Goal: Task Accomplishment & Management: Use online tool/utility

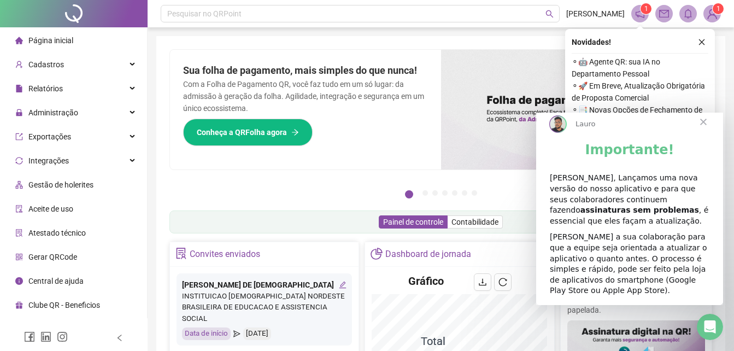
click at [701, 129] on span "Fechar" at bounding box center [702, 121] width 39 height 39
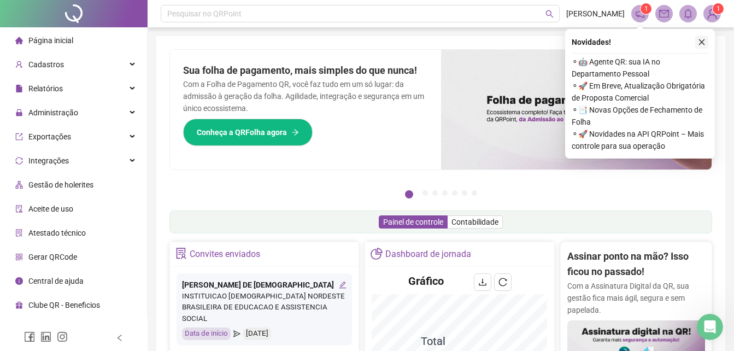
click at [700, 40] on icon "close" at bounding box center [702, 42] width 8 height 8
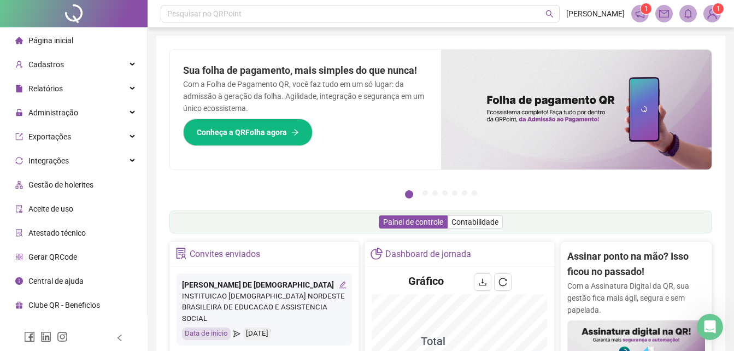
click at [714, 15] on img at bounding box center [712, 13] width 16 height 16
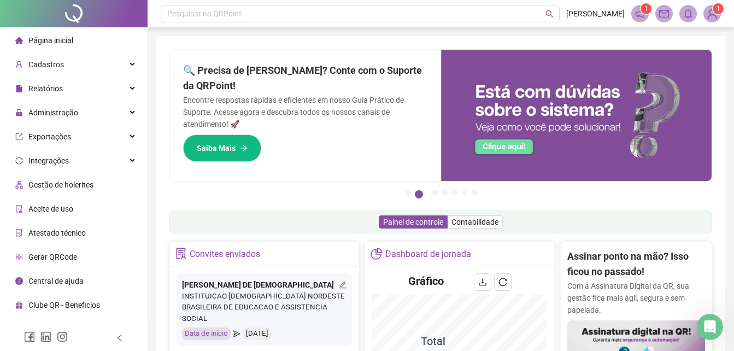
click at [644, 13] on span "1" at bounding box center [646, 8] width 4 height 11
click at [642, 9] on sup "1" at bounding box center [645, 8] width 11 height 11
click at [75, 111] on span "Administração" at bounding box center [53, 112] width 50 height 9
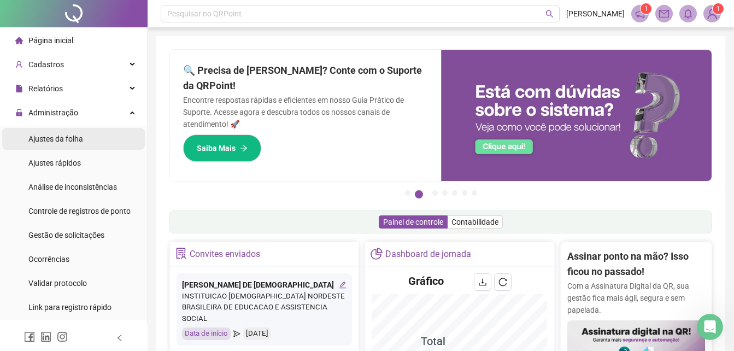
click at [74, 140] on span "Ajustes da folha" at bounding box center [55, 138] width 55 height 9
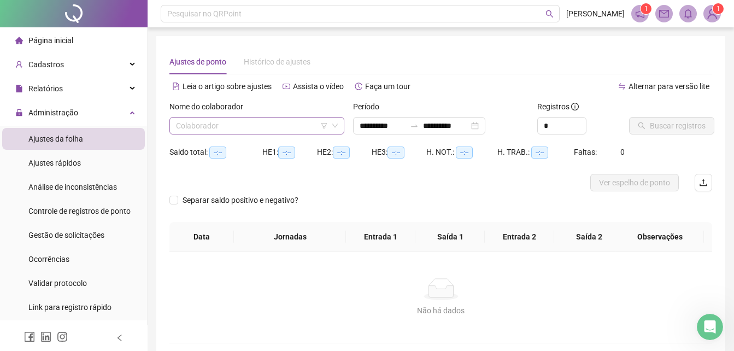
click at [267, 129] on input "search" at bounding box center [252, 125] width 152 height 16
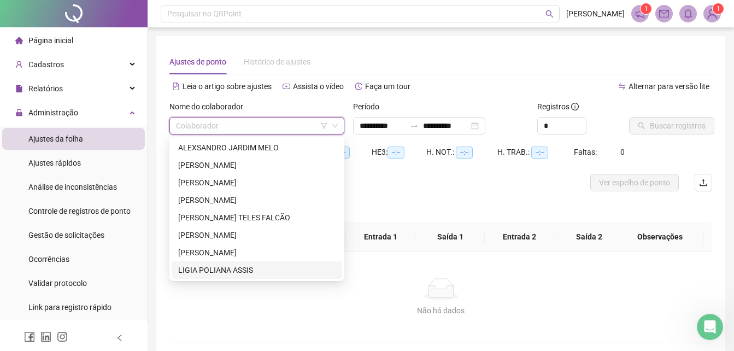
click at [217, 268] on div "LIGIA POLIANA ASSIS" at bounding box center [256, 270] width 157 height 12
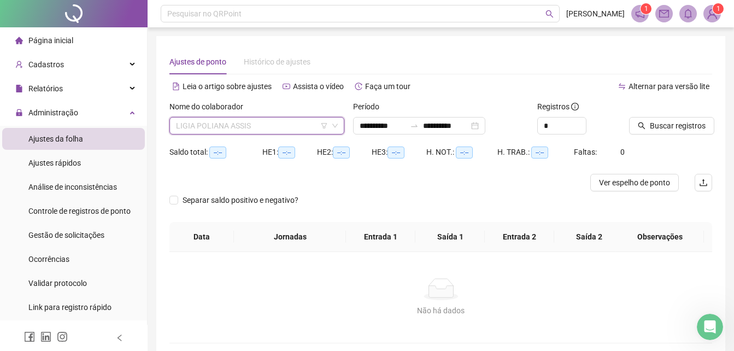
click at [291, 127] on span "LIGIA POLIANA ASSIS" at bounding box center [257, 125] width 162 height 16
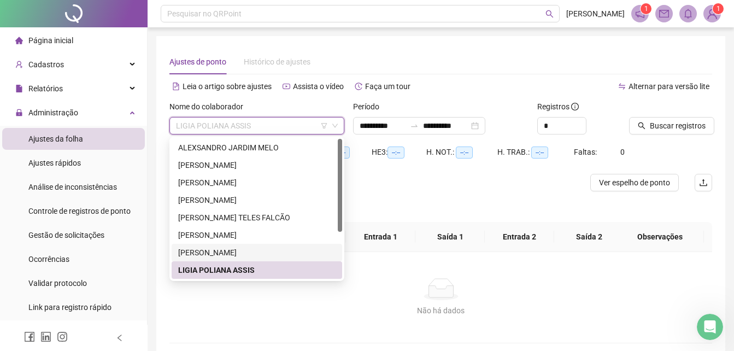
click at [213, 251] on div "[PERSON_NAME]" at bounding box center [256, 252] width 157 height 12
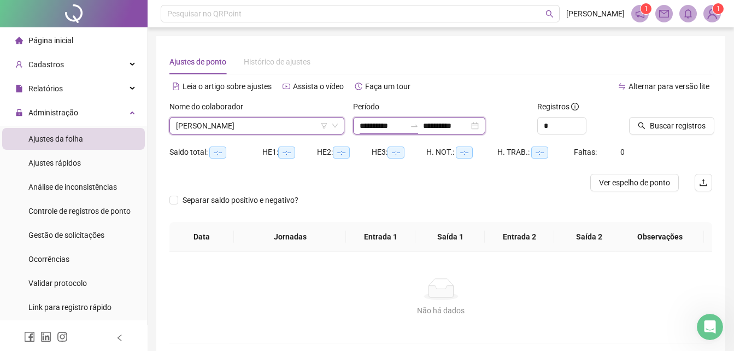
click at [387, 125] on input "**********" at bounding box center [382, 126] width 46 height 12
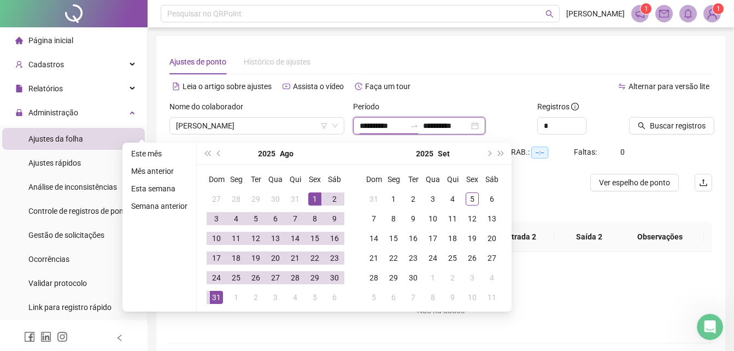
type input "**********"
